Goal: Task Accomplishment & Management: Complete application form

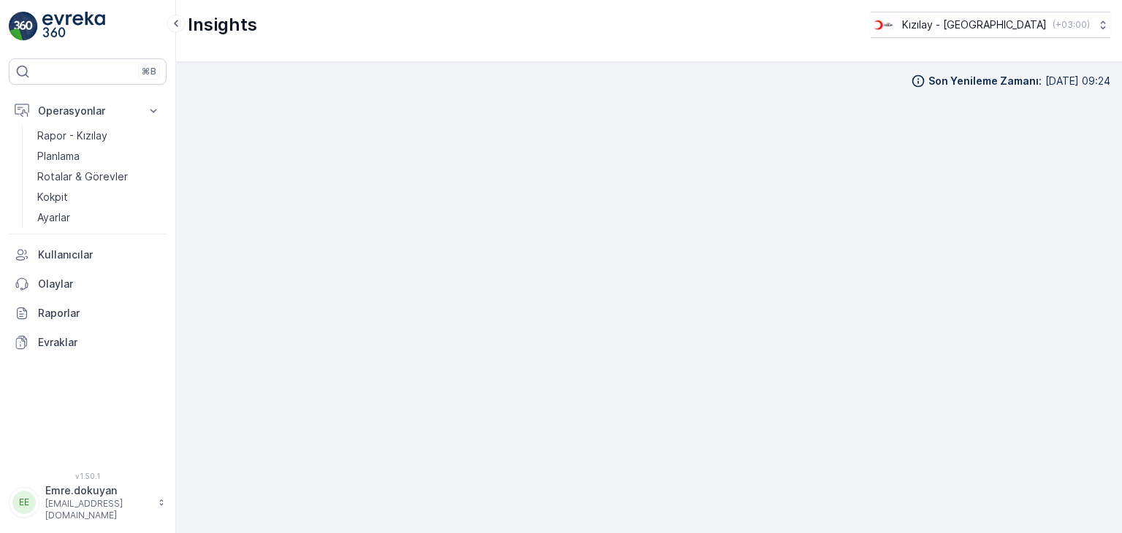
scroll to position [12, 0]
click at [70, 104] on p "Operasyonlar" at bounding box center [87, 111] width 99 height 15
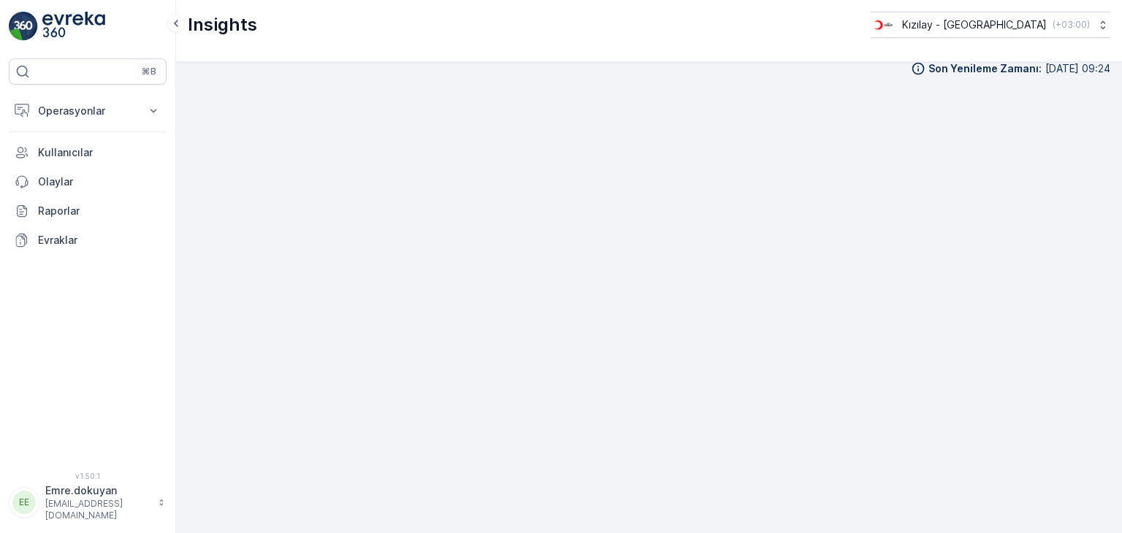
click at [70, 9] on div "⌘B Operasyonlar Rapor - Kızılay Planlama Rotalar & Görevler Kokpit Ayarlar Kull…" at bounding box center [88, 266] width 176 height 533
click at [64, 21] on img at bounding box center [73, 26] width 63 height 29
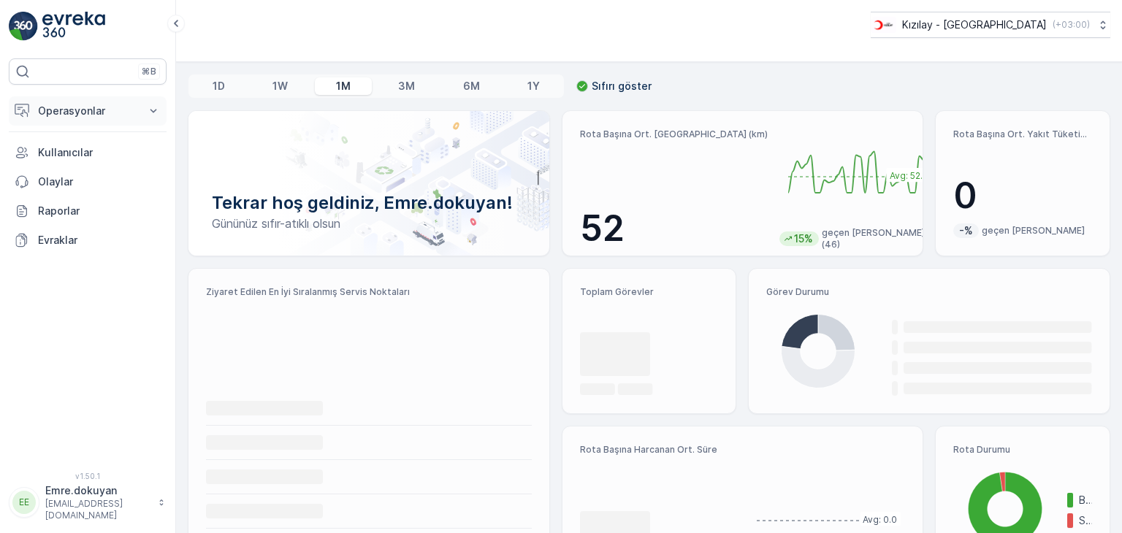
click at [85, 110] on p "Operasyonlar" at bounding box center [87, 111] width 99 height 15
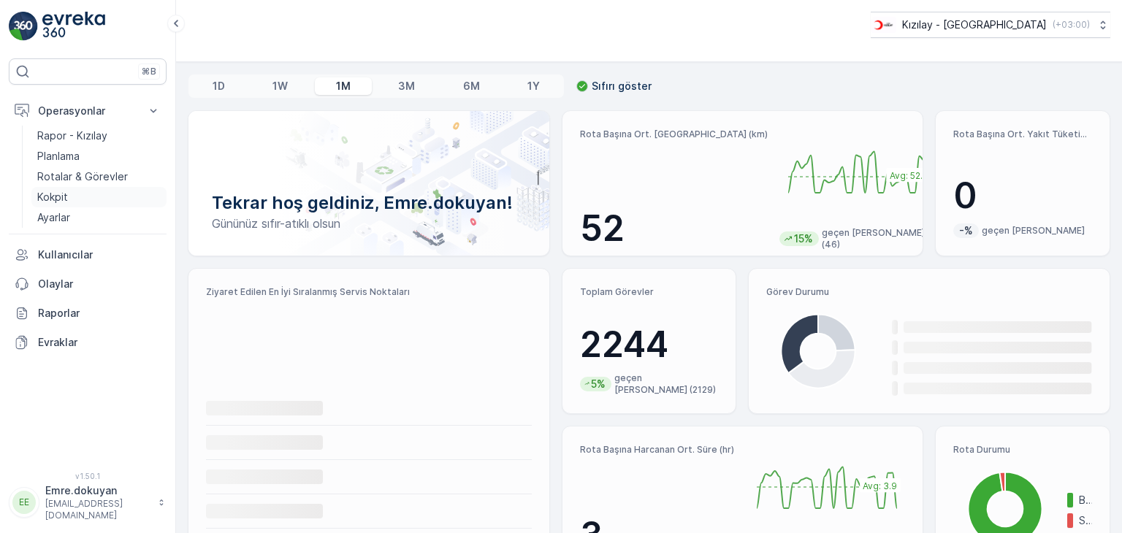
click at [61, 198] on p "Kokpit" at bounding box center [52, 197] width 31 height 15
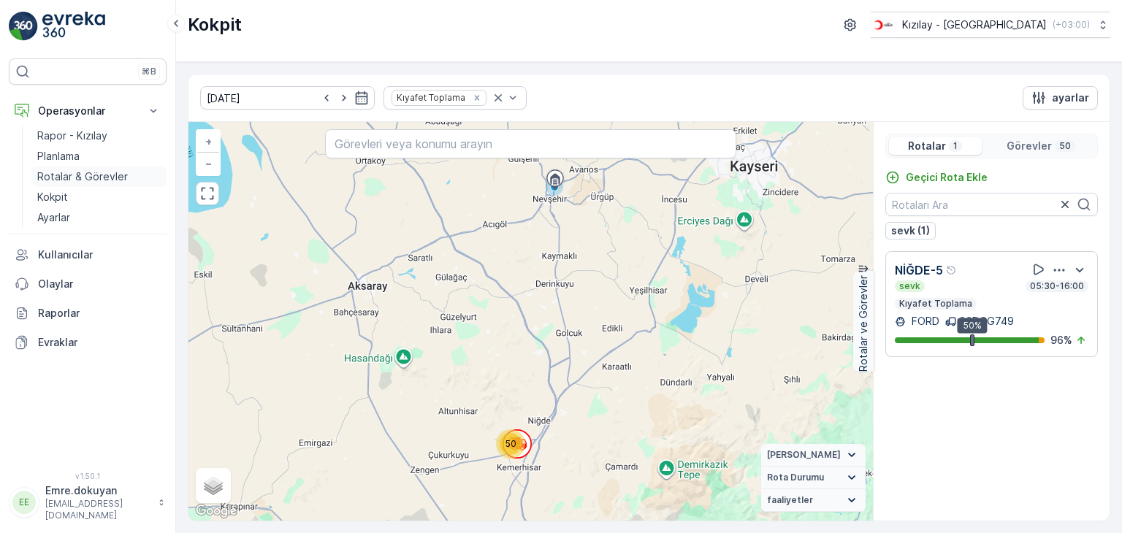
click at [84, 178] on p "Rotalar & Görevler" at bounding box center [82, 176] width 91 height 15
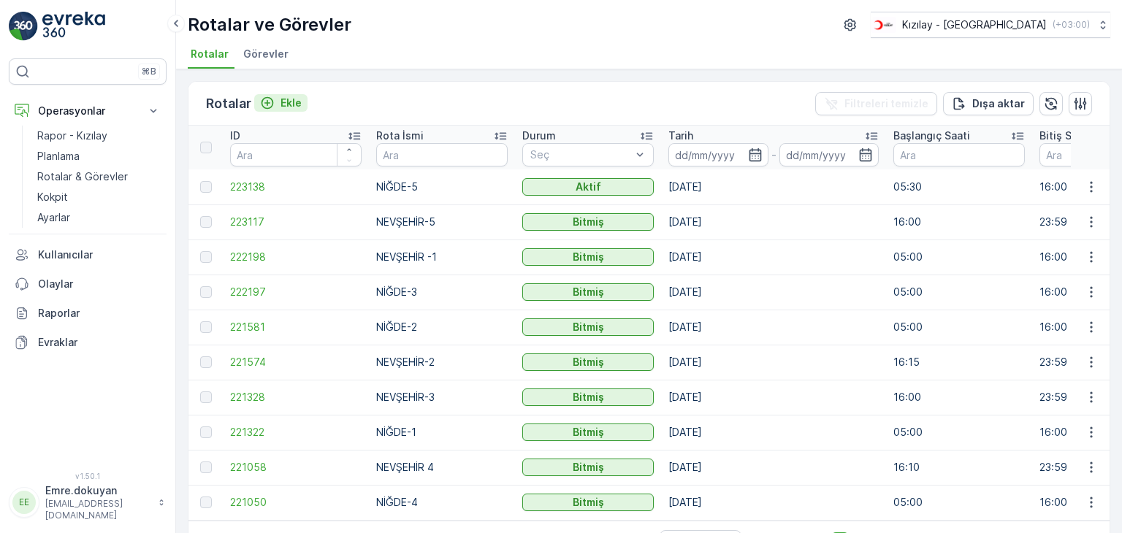
click at [289, 99] on p "Ekle" at bounding box center [291, 103] width 21 height 15
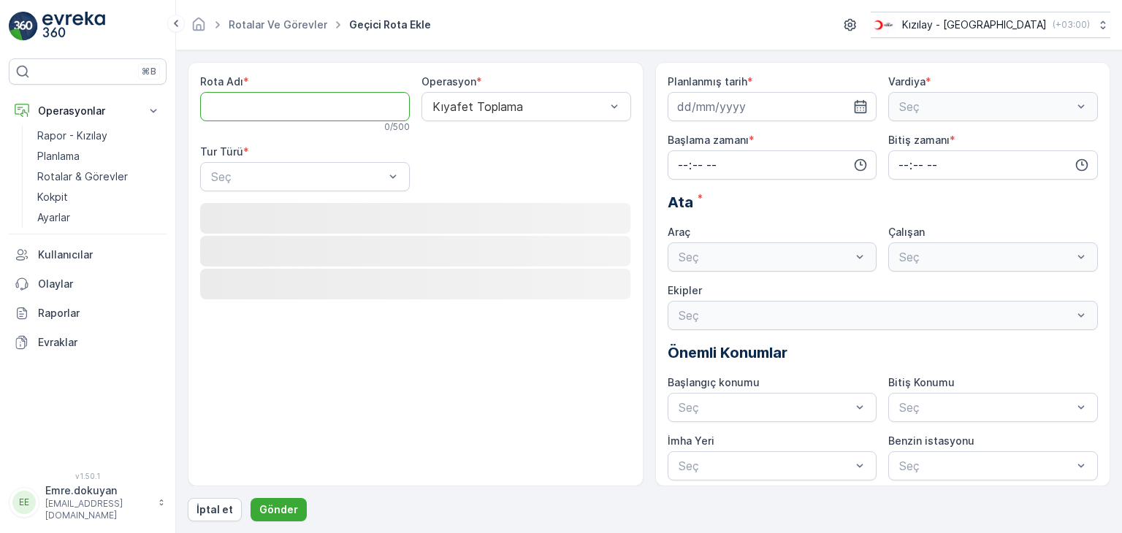
click at [287, 114] on Adı "Rota Adı" at bounding box center [305, 106] width 210 height 29
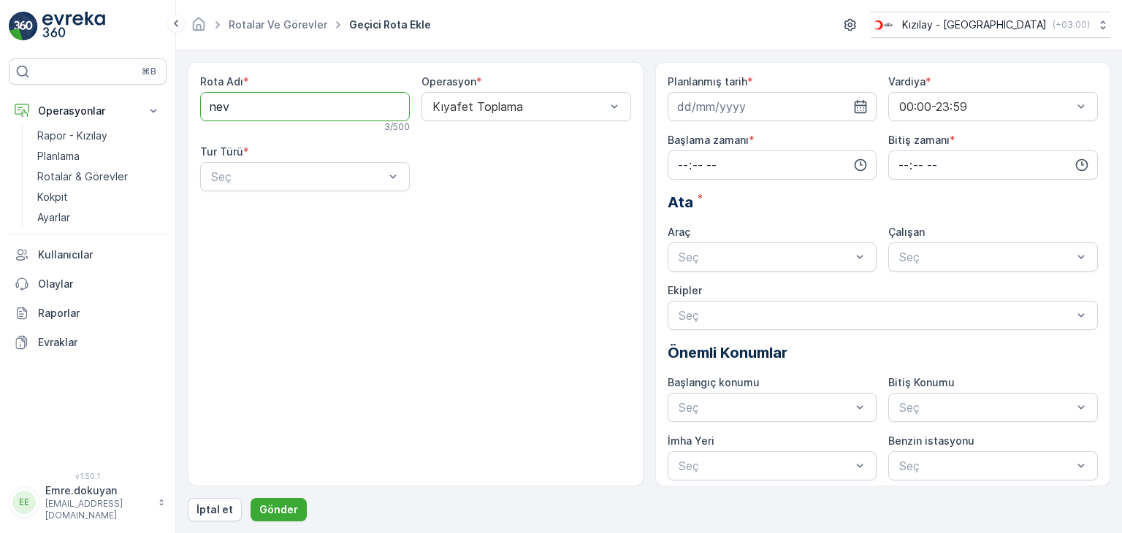
type Adı "NEVŞEHİR 4"
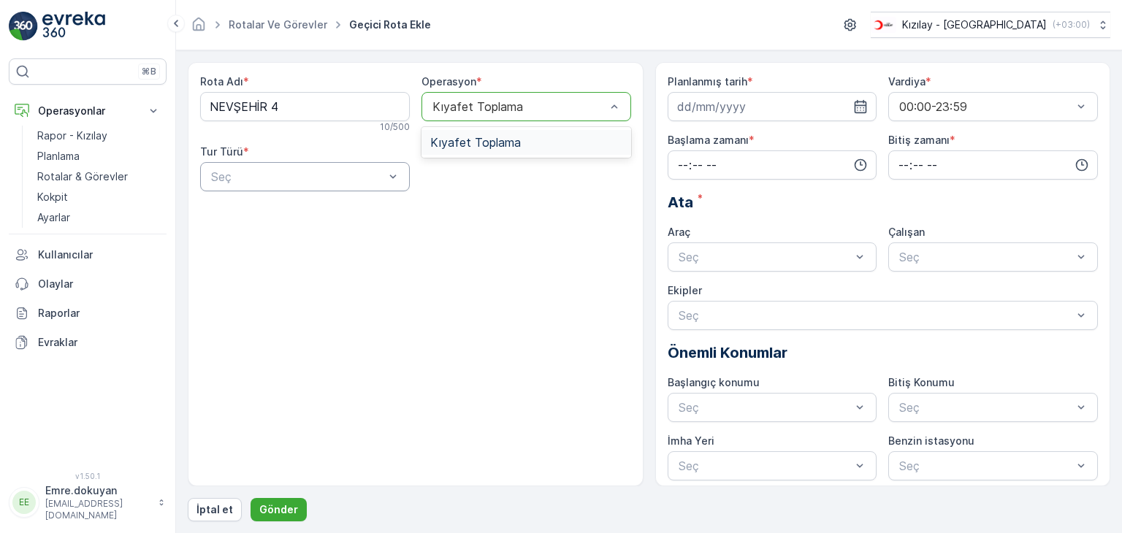
drag, startPoint x: 497, startPoint y: 140, endPoint x: 397, endPoint y: 164, distance: 102.2
click at [496, 140] on span "Kıyafet Toplama" at bounding box center [475, 142] width 91 height 13
click at [286, 212] on div "Statik" at bounding box center [305, 212] width 192 height 13
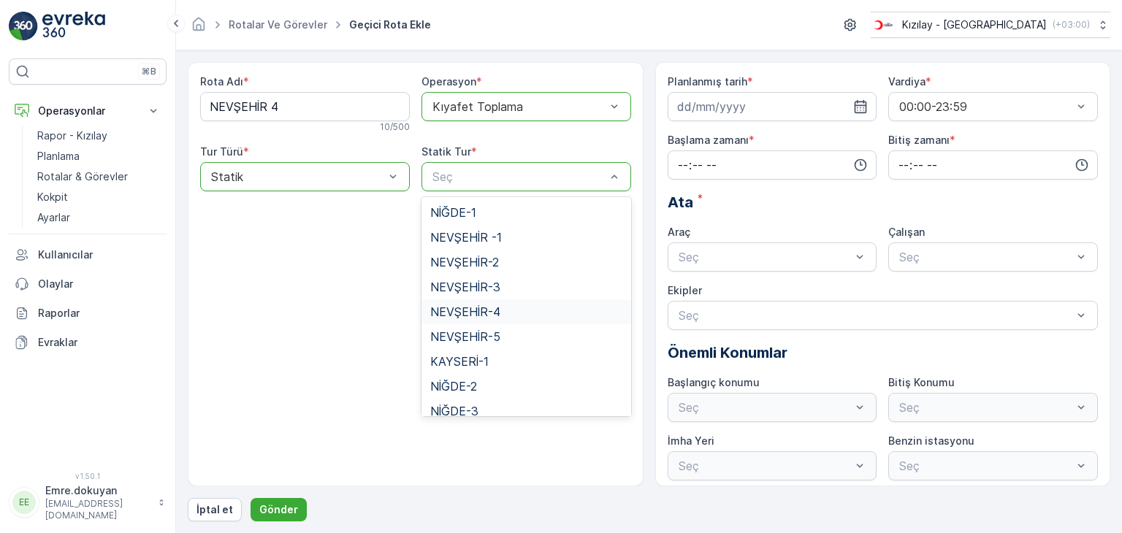
click at [476, 310] on span "NEVŞEHİR-4" at bounding box center [465, 311] width 70 height 13
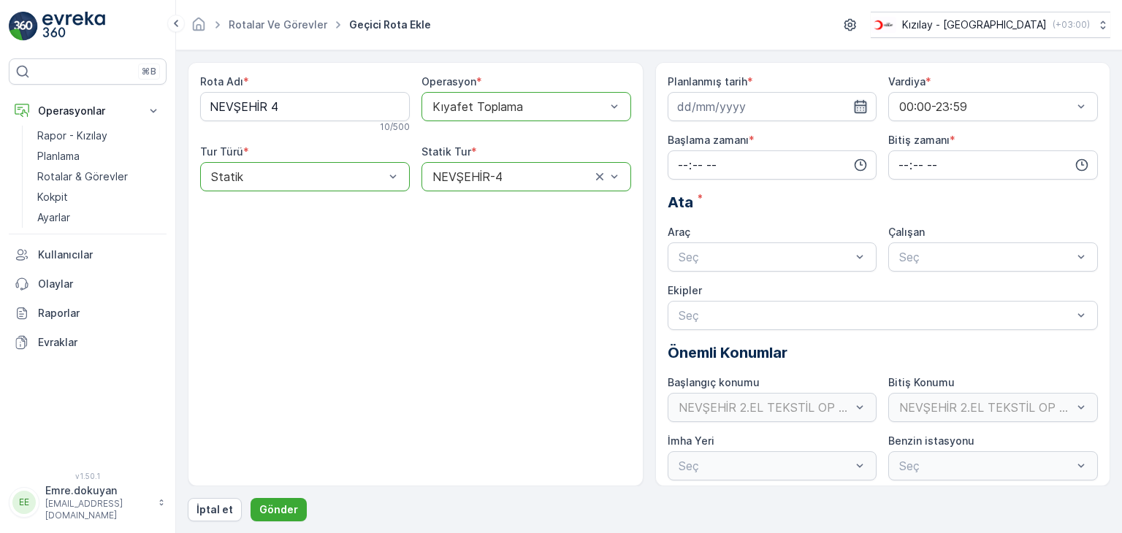
click at [858, 105] on icon "button" at bounding box center [861, 106] width 12 height 13
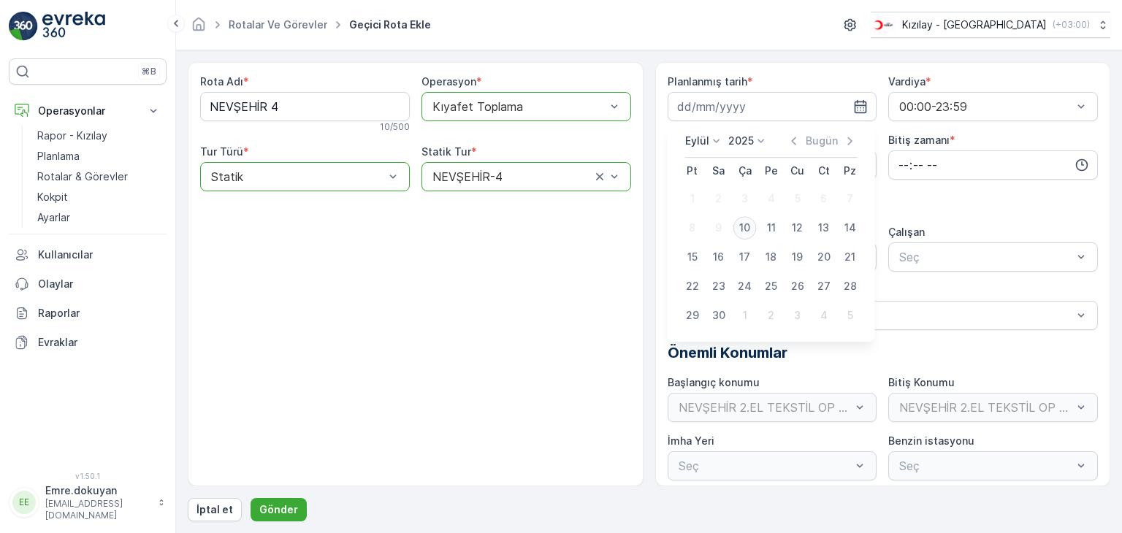
click at [743, 229] on div "10" at bounding box center [744, 227] width 23 height 23
type input "[DATE]"
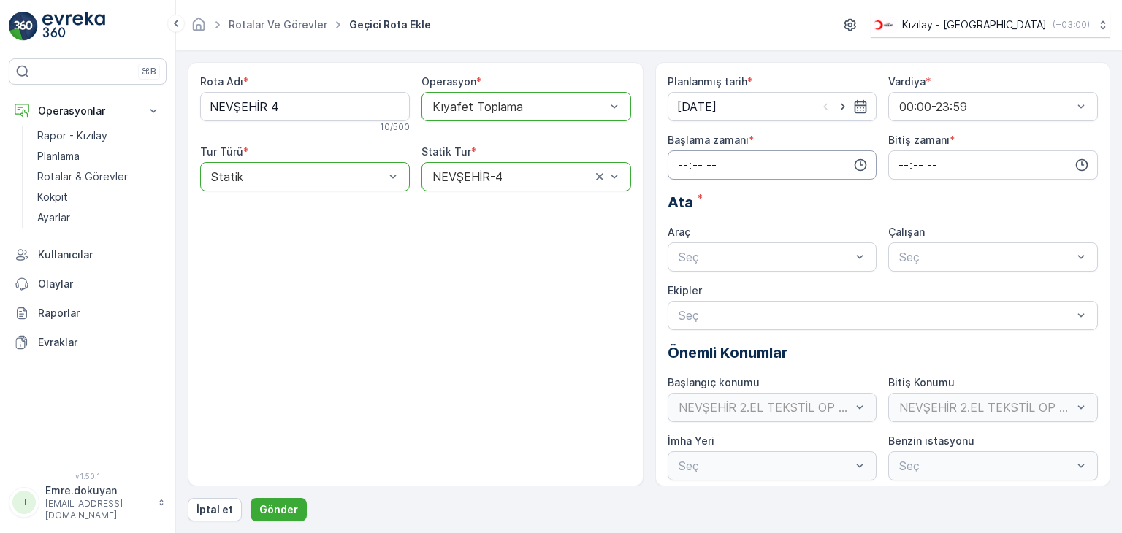
click at [676, 161] on input "time" at bounding box center [773, 164] width 210 height 29
click at [684, 301] on span "16" at bounding box center [682, 301] width 12 height 15
type input "16:00"
click at [719, 191] on span "00" at bounding box center [713, 193] width 13 height 15
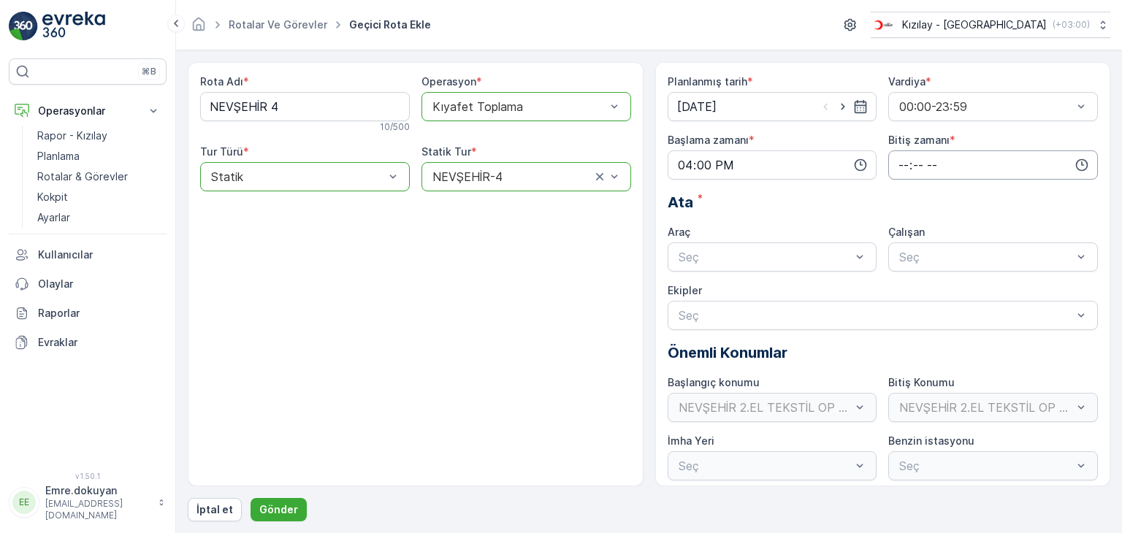
click at [899, 164] on input "time" at bounding box center [993, 164] width 210 height 29
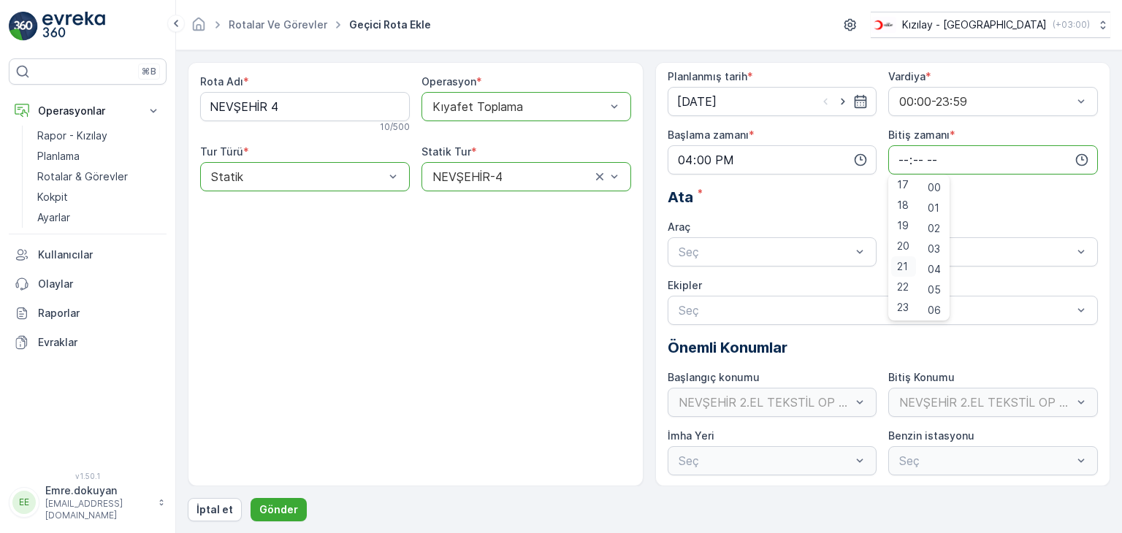
scroll to position [6, 0]
click at [904, 303] on span "23" at bounding box center [903, 307] width 12 height 15
click at [937, 308] on span "59" at bounding box center [934, 307] width 13 height 15
type input "23:59"
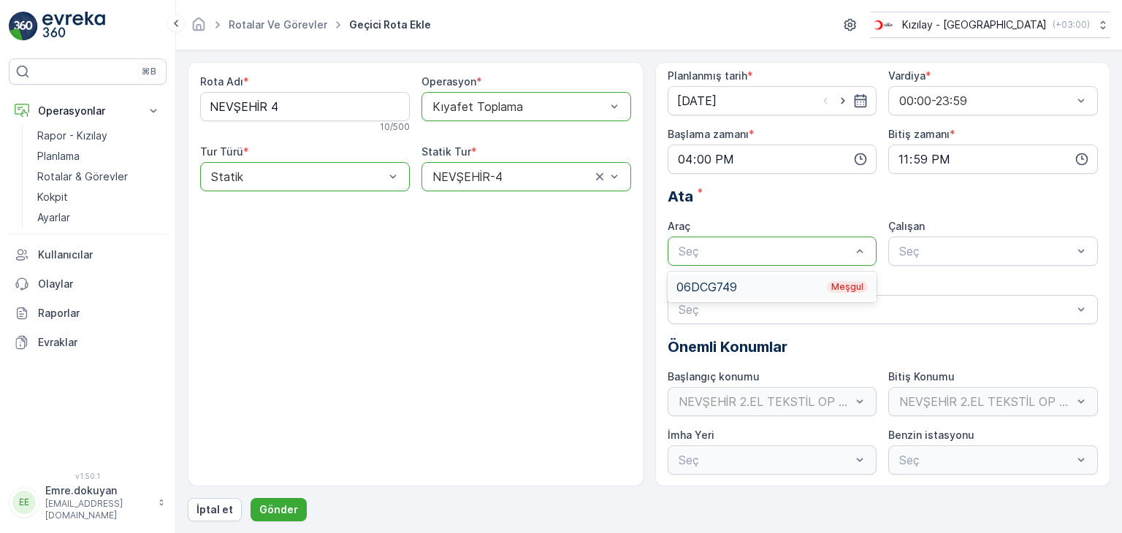
click at [754, 284] on div "06DCG749 Meşgul" at bounding box center [772, 287] width 192 height 13
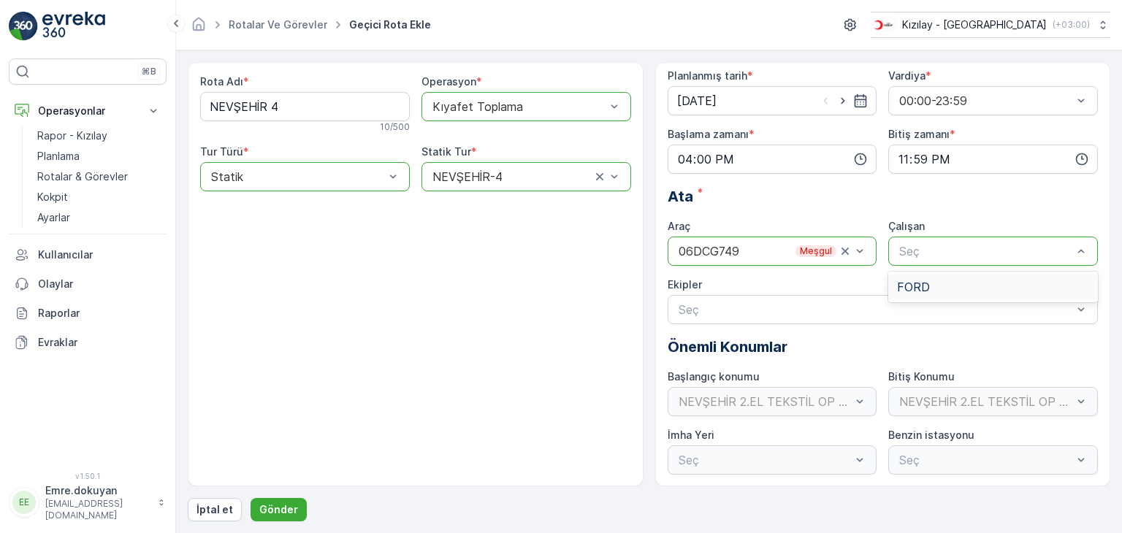
click at [923, 289] on span "FORD" at bounding box center [913, 287] width 33 height 13
click at [277, 506] on p "Gönder" at bounding box center [278, 510] width 39 height 15
